Goal: Check status: Check status

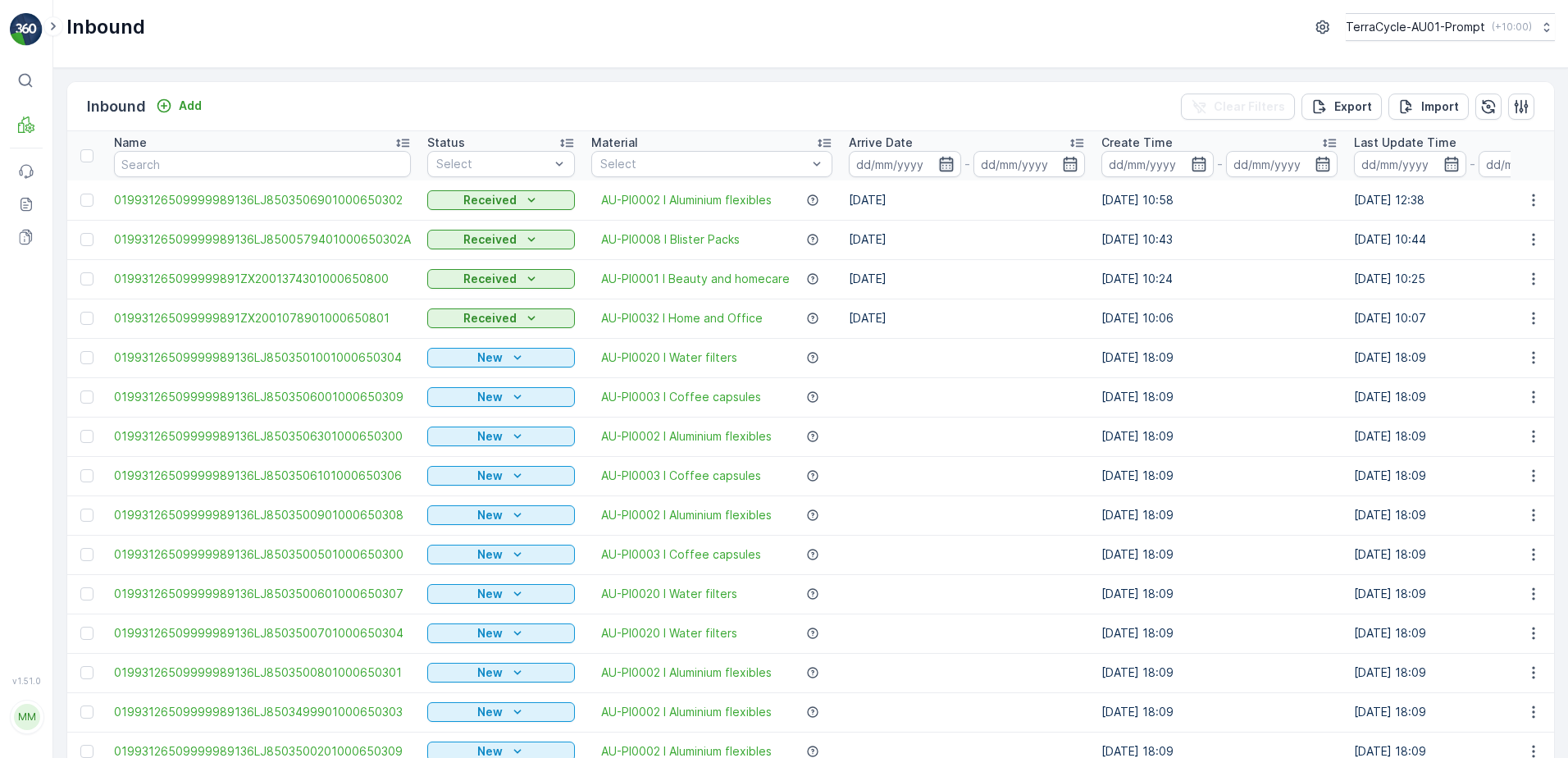
click at [938, 166] on icon "button" at bounding box center [946, 164] width 16 height 16
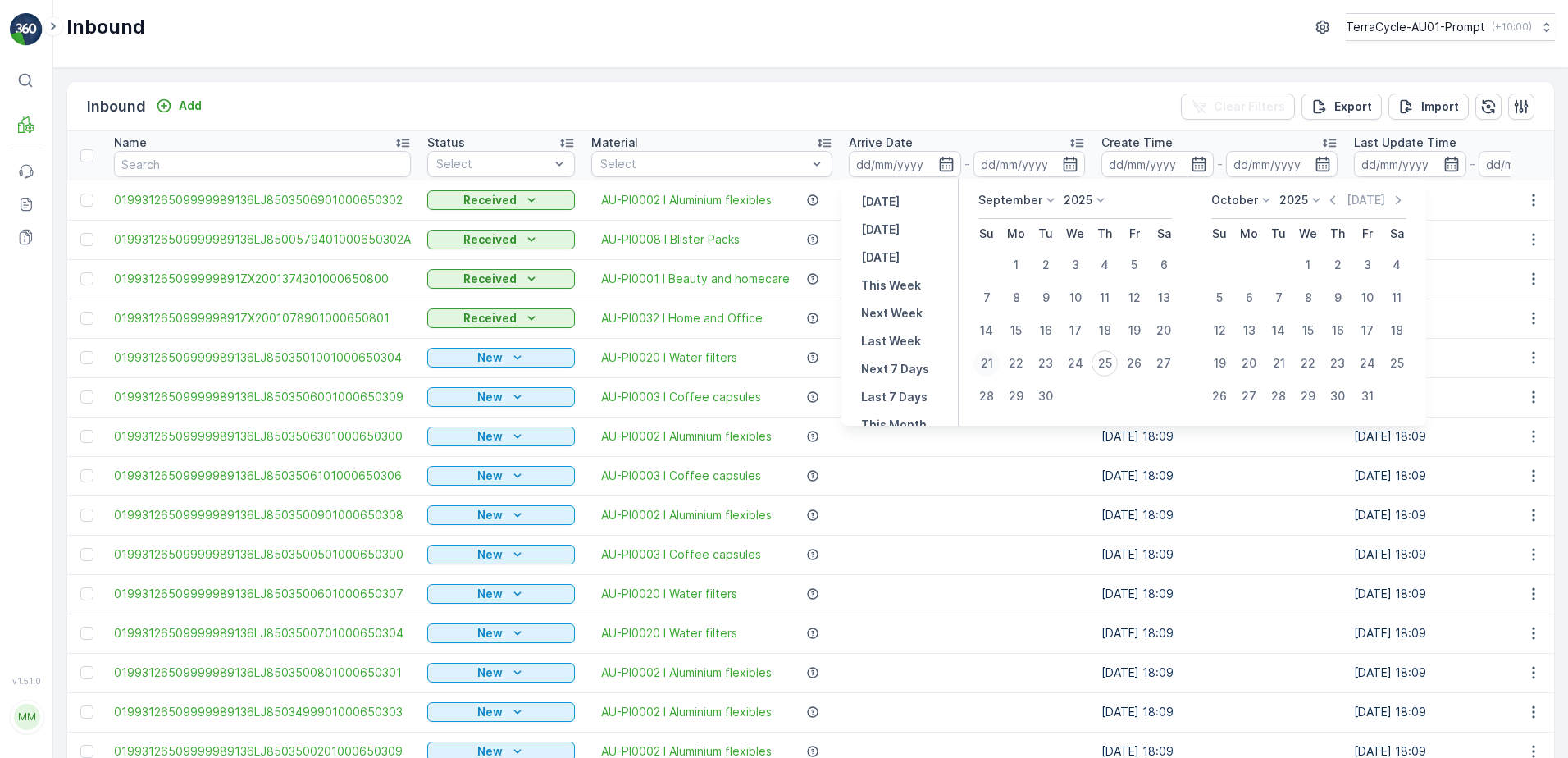
click at [981, 364] on div "21" at bounding box center [986, 364] width 26 height 26
type input "[DATE]"
click at [946, 165] on icon "button" at bounding box center [946, 164] width 16 height 16
type input "[DATE]"
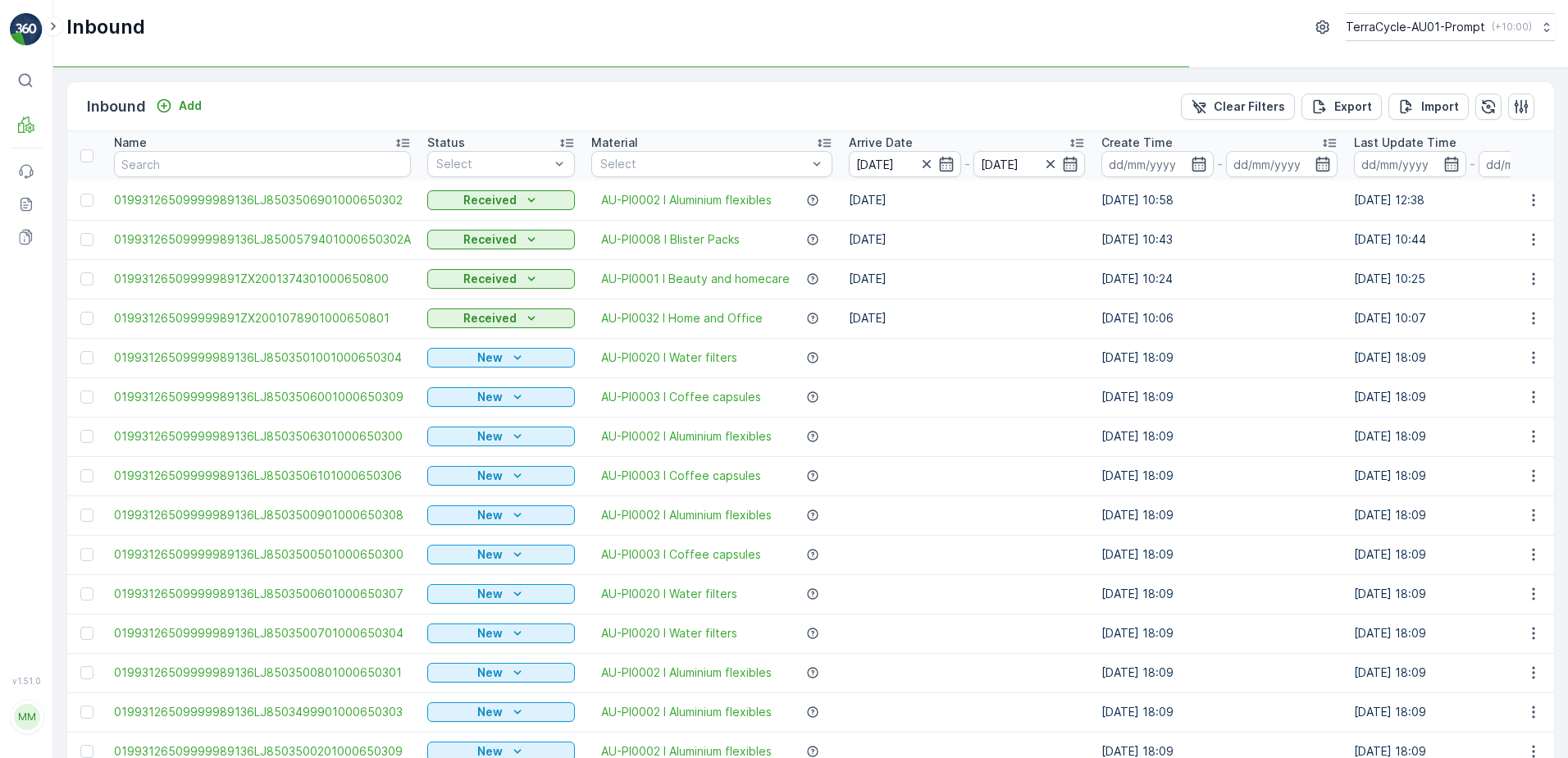
click at [1065, 167] on icon "button" at bounding box center [1070, 164] width 16 height 16
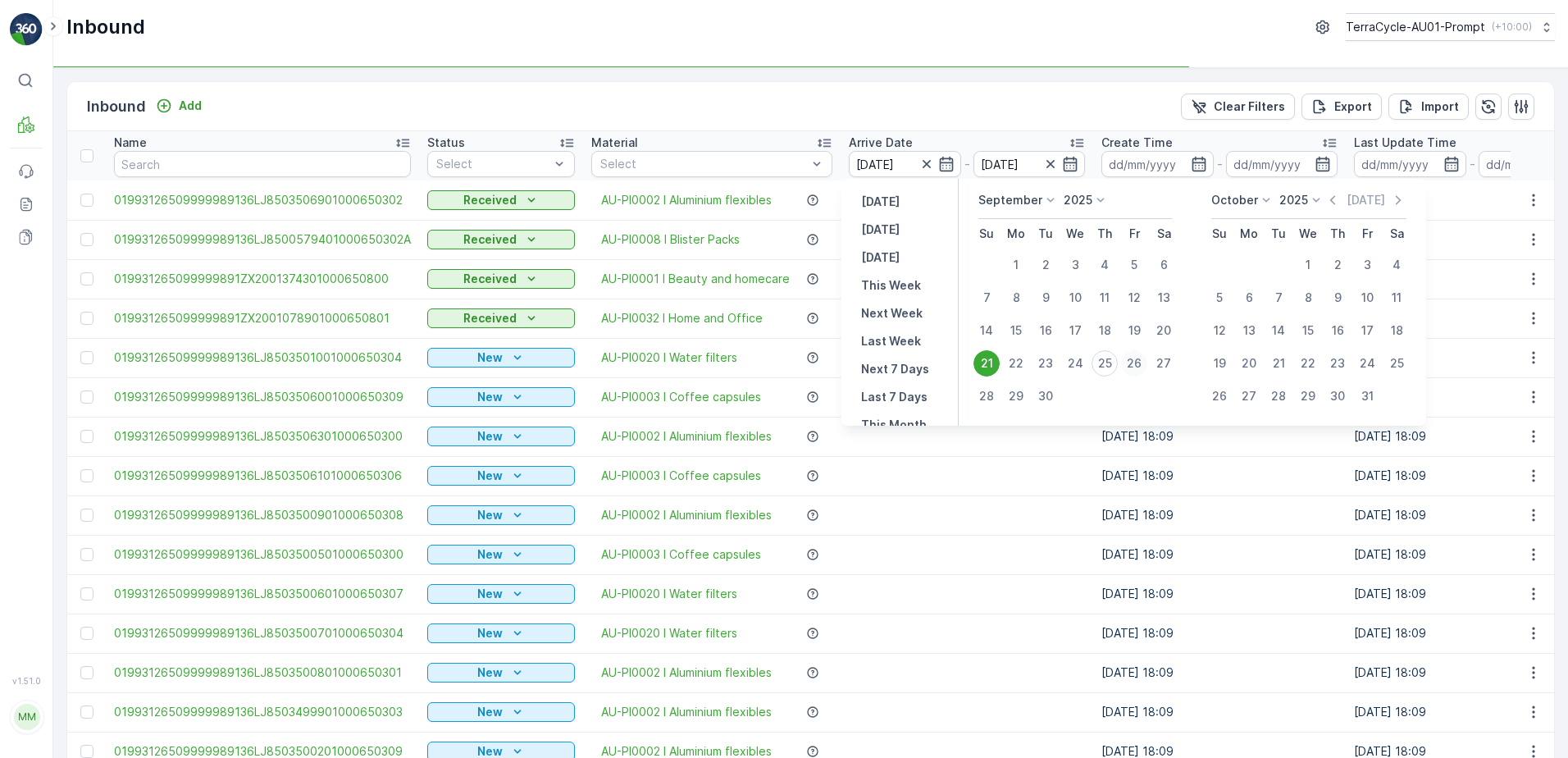
click at [1139, 364] on div "26" at bounding box center [1134, 364] width 26 height 26
type input "[DATE]"
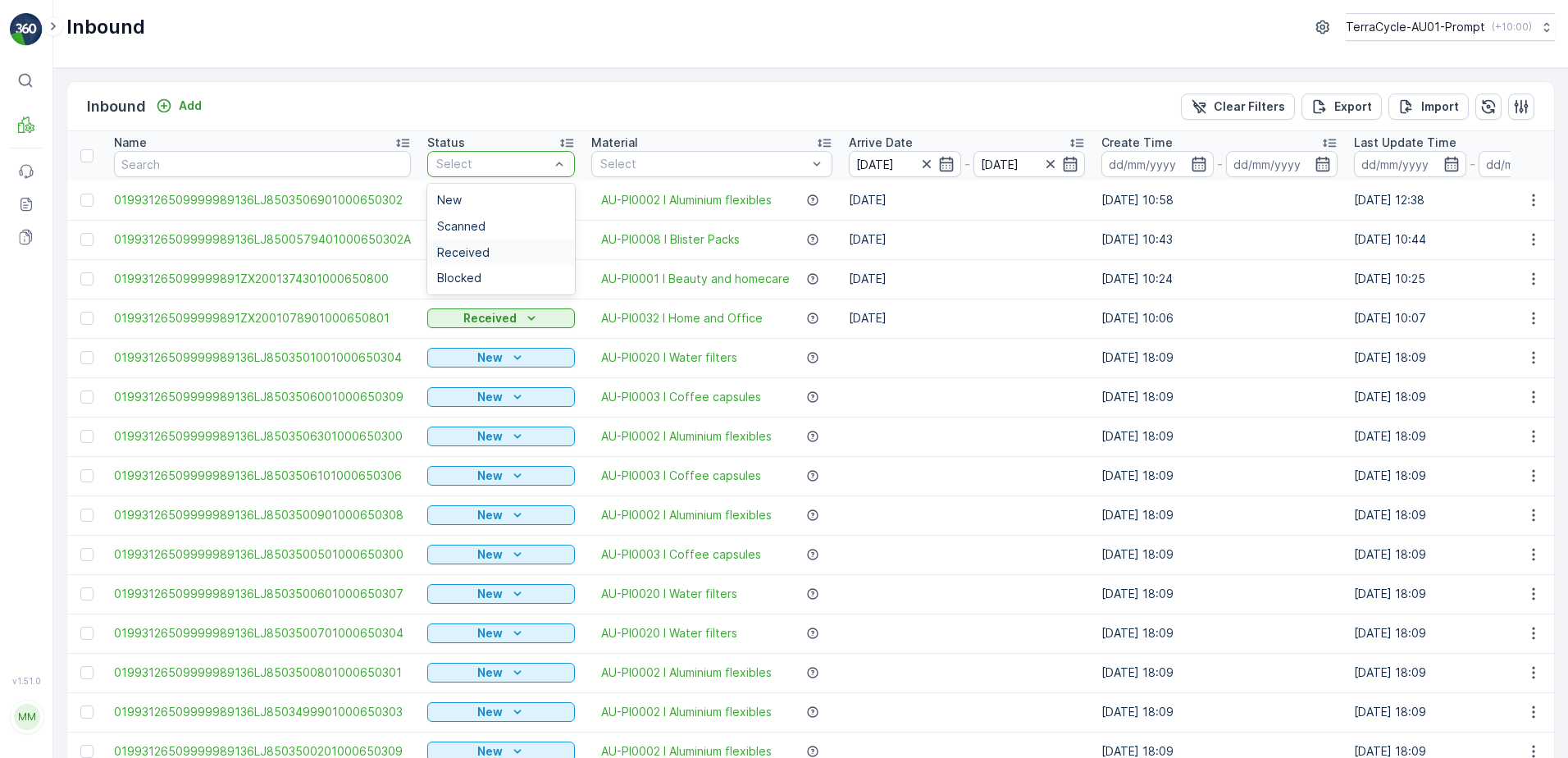
click at [472, 250] on span "Received" at bounding box center [463, 253] width 53 height 13
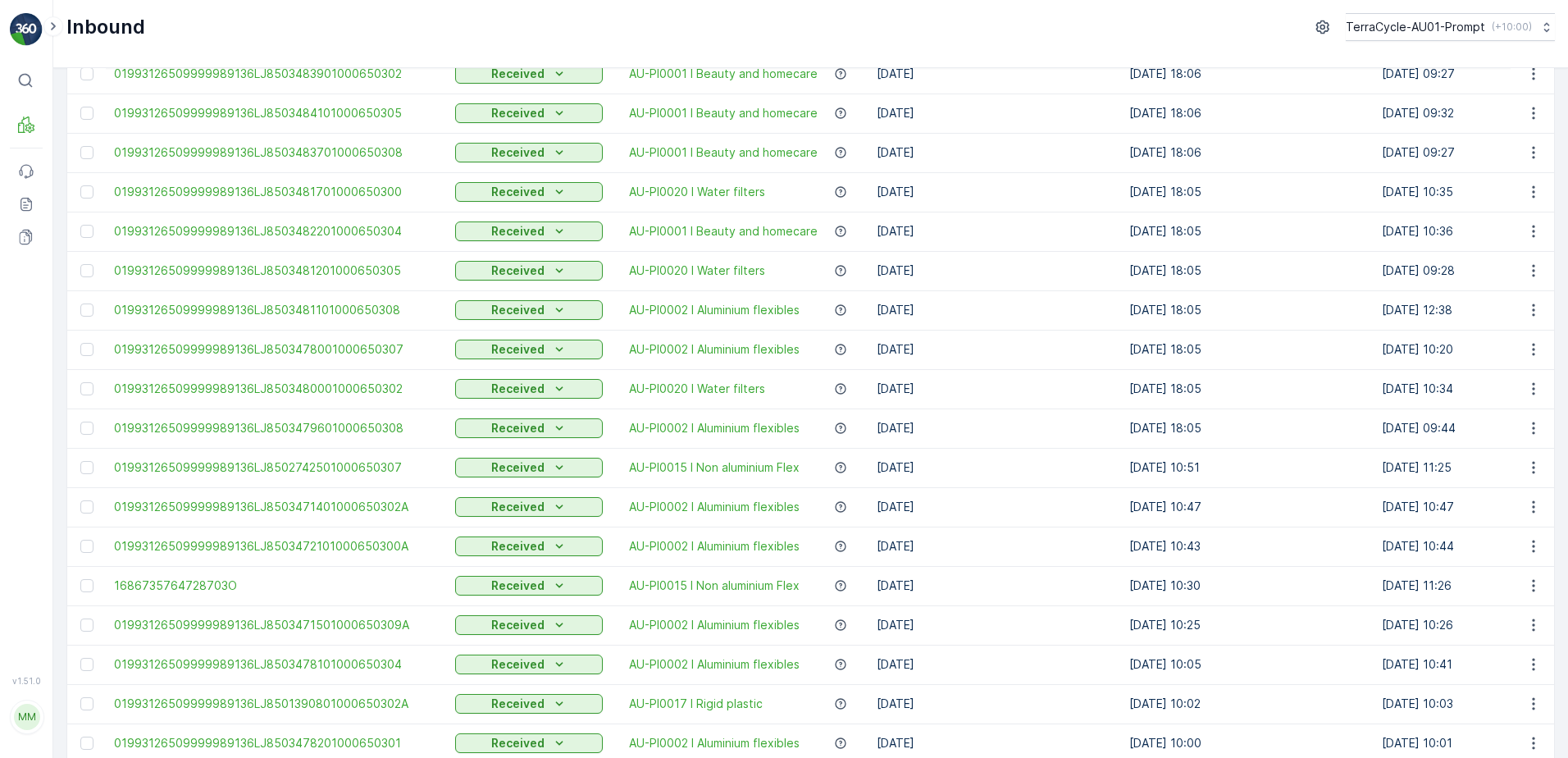
scroll to position [805, 0]
